Goal: Transaction & Acquisition: Purchase product/service

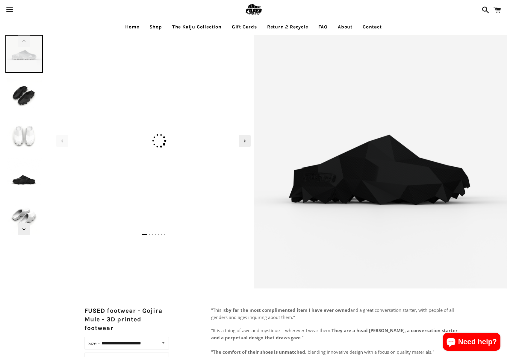
select select "**********"
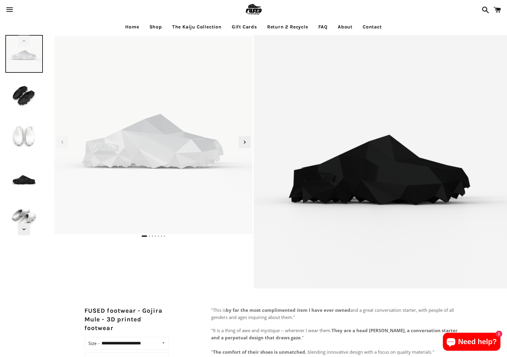
select select "**********"
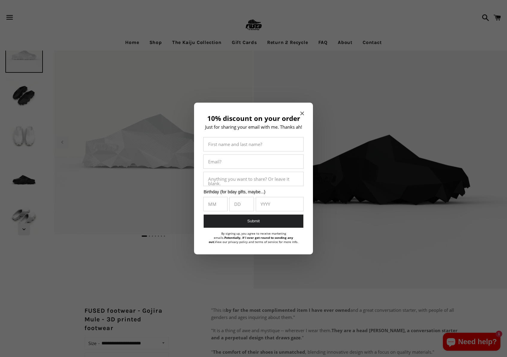
click at [303, 115] on icon "Close modal" at bounding box center [302, 114] width 4 height 4
